Goal: Task Accomplishment & Management: Complete application form

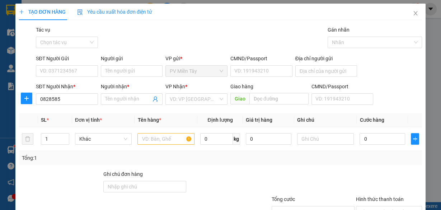
type input "08285858"
click at [61, 109] on div "0828585859 - CHÍNH HÙNG" at bounding box center [71, 113] width 63 height 8
type input "0868707176 371/42 Truong Chinh, TB"
type input "0828585859"
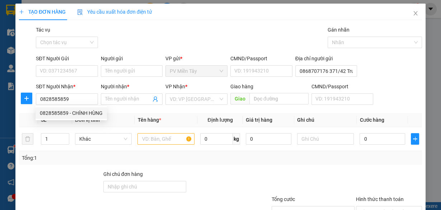
type input "CHÍNH HÙNG"
type input "[PERSON_NAME]"
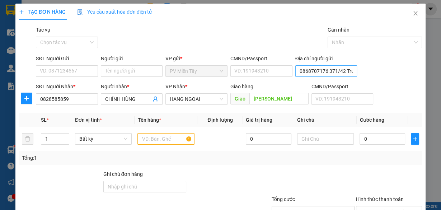
type input "0828585859"
click at [299, 72] on input "0868707176 371/42 Truong Chinh, TB" at bounding box center [326, 70] width 62 height 11
type input "0901127842 quoc thang"
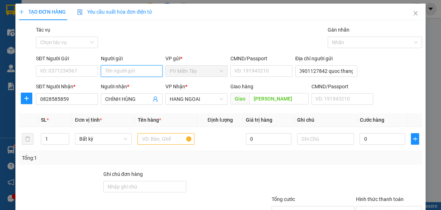
click at [153, 73] on input "Người gửi" at bounding box center [132, 70] width 62 height 11
type input "tx thuy"
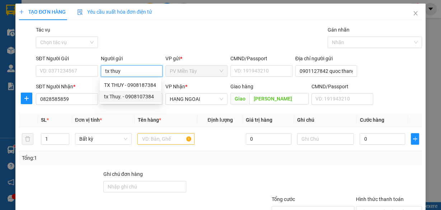
click at [139, 95] on div "tx Thuy. - 0908107384" at bounding box center [130, 96] width 53 height 8
type input "0908107384"
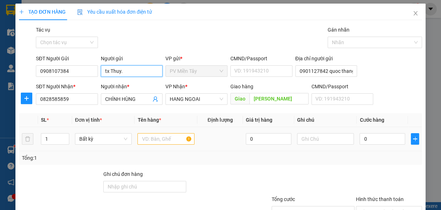
type input "tx Thuy."
click at [155, 139] on input "text" at bounding box center [165, 138] width 57 height 11
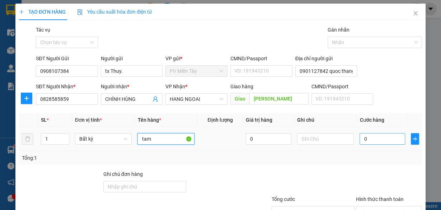
type input "tam"
click at [363, 140] on input "0" at bounding box center [382, 138] width 46 height 11
type input "8"
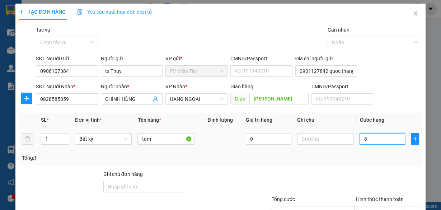
type input "80"
type input "80.000"
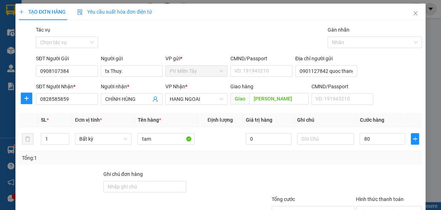
type input "80.000"
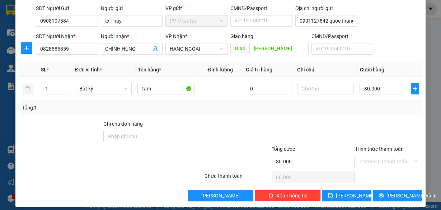
scroll to position [54, 0]
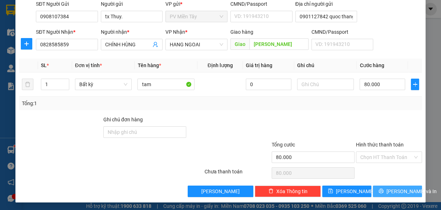
click at [390, 187] on span "[PERSON_NAME] và In" at bounding box center [411, 191] width 50 height 8
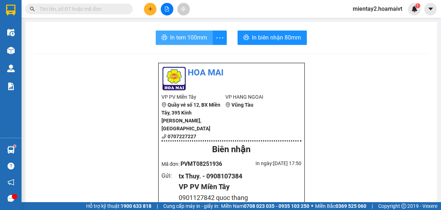
click at [190, 41] on span "In tem 100mm" at bounding box center [188, 37] width 37 height 9
